Goal: Task Accomplishment & Management: Complete application form

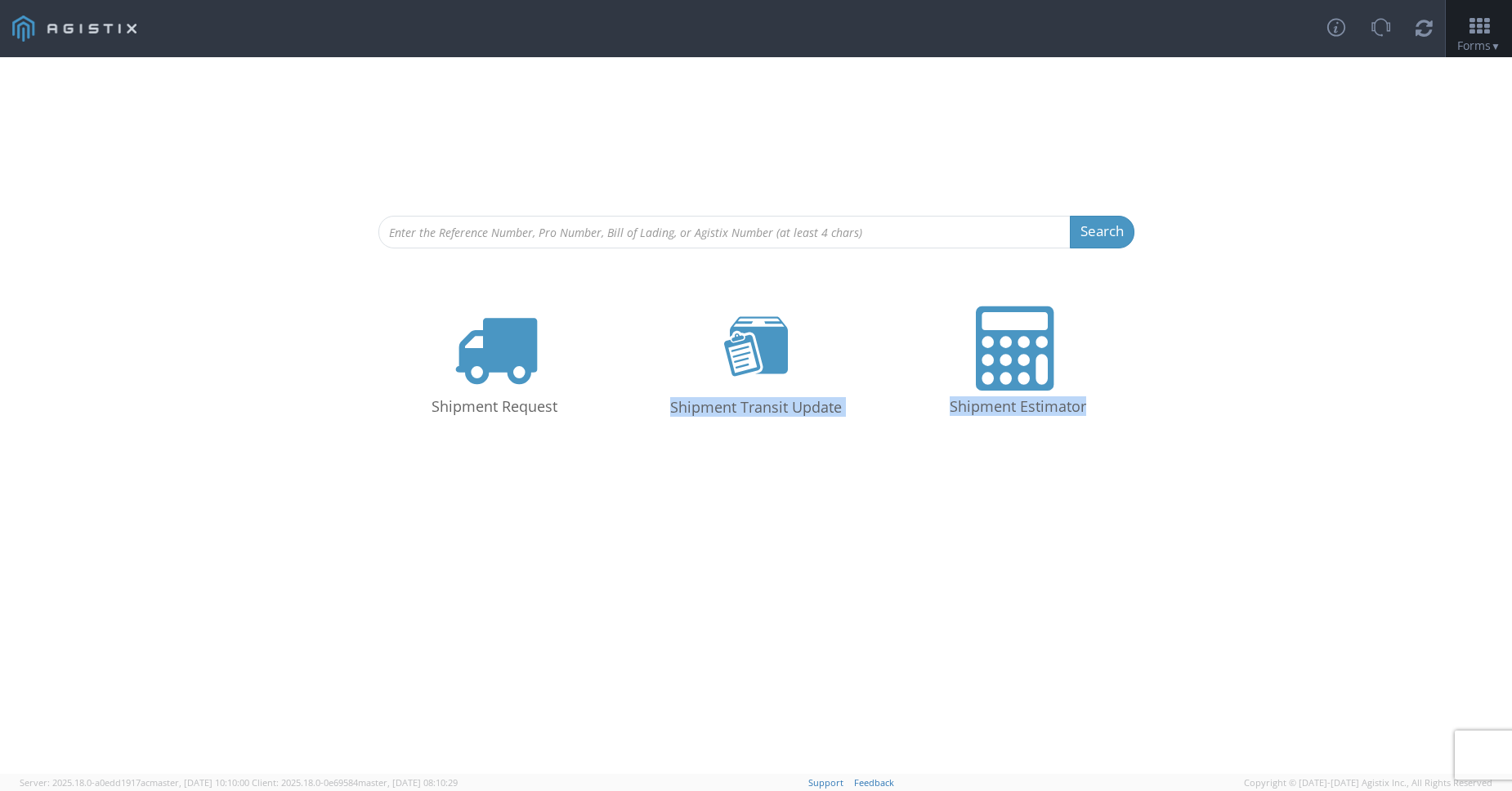
drag, startPoint x: 272, startPoint y: 170, endPoint x: 1334, endPoint y: 540, distance: 1124.6
click at [1349, 542] on div "Search Refine By Ship From Date To Shipment Request Shipment Transit Update Shi…" at bounding box center [756, 415] width 1512 height 717
drag, startPoint x: 1326, startPoint y: 540, endPoint x: 1148, endPoint y: 510, distance: 180.5
click at [1320, 537] on div "Search Refine By Ship From Date To Shipment Request Shipment Transit Update Shi…" at bounding box center [756, 415] width 1512 height 717
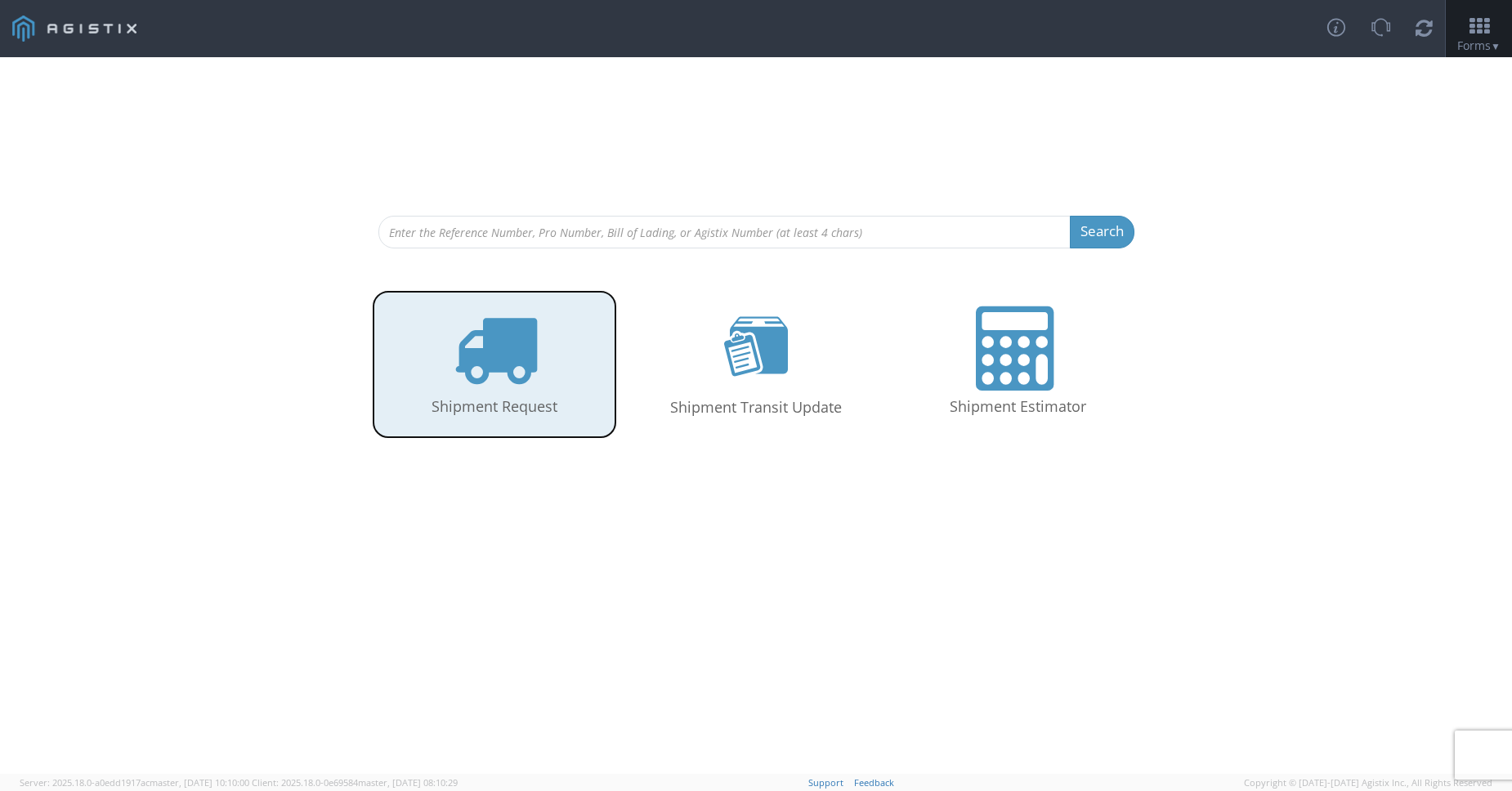
click at [477, 380] on icon at bounding box center [494, 348] width 84 height 84
